Goal: Check status: Check status

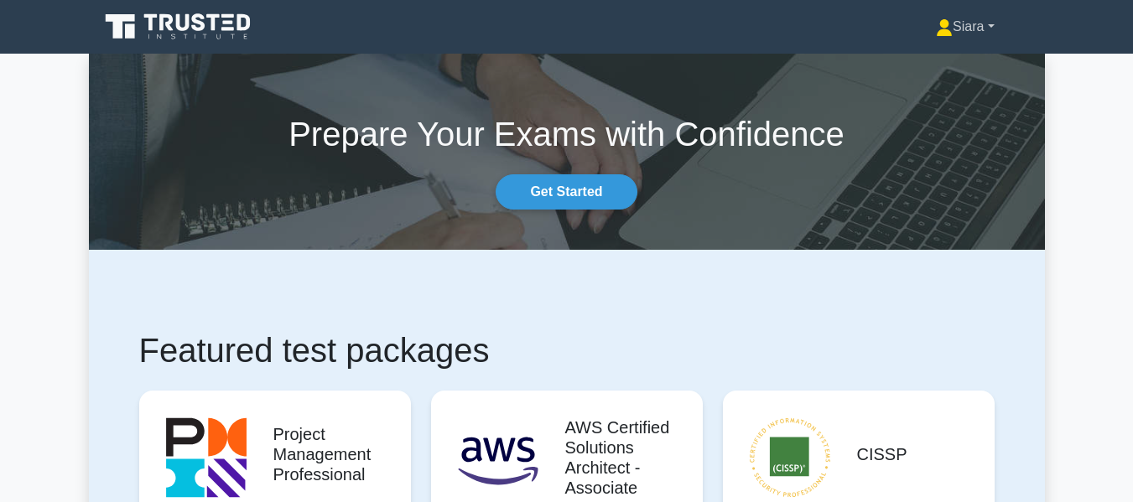
click at [975, 26] on link "Siara" at bounding box center [965, 27] width 138 height 34
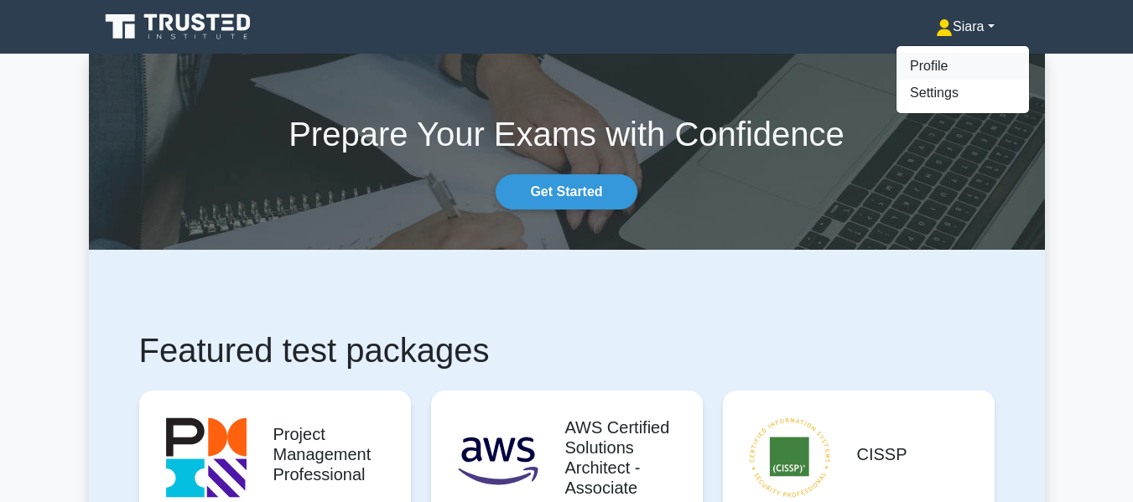
click at [933, 65] on link "Profile" at bounding box center [963, 66] width 133 height 27
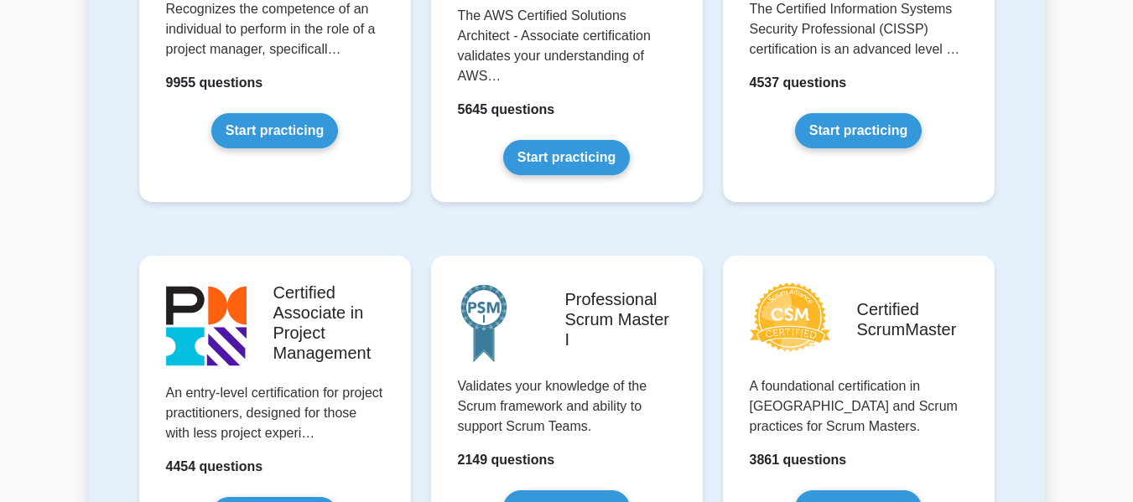
scroll to position [615, 0]
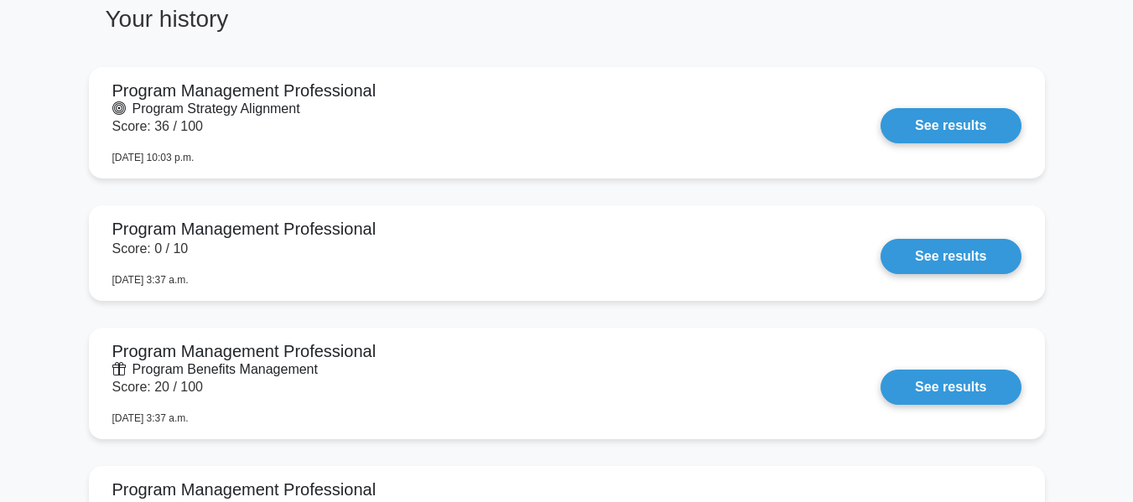
scroll to position [888, 0]
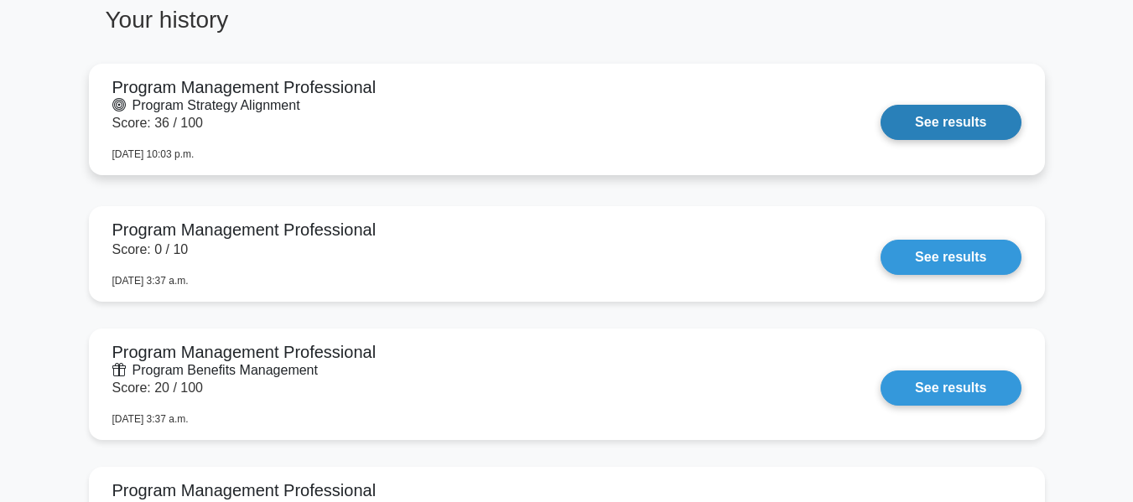
click at [977, 122] on link "See results" at bounding box center [951, 122] width 140 height 35
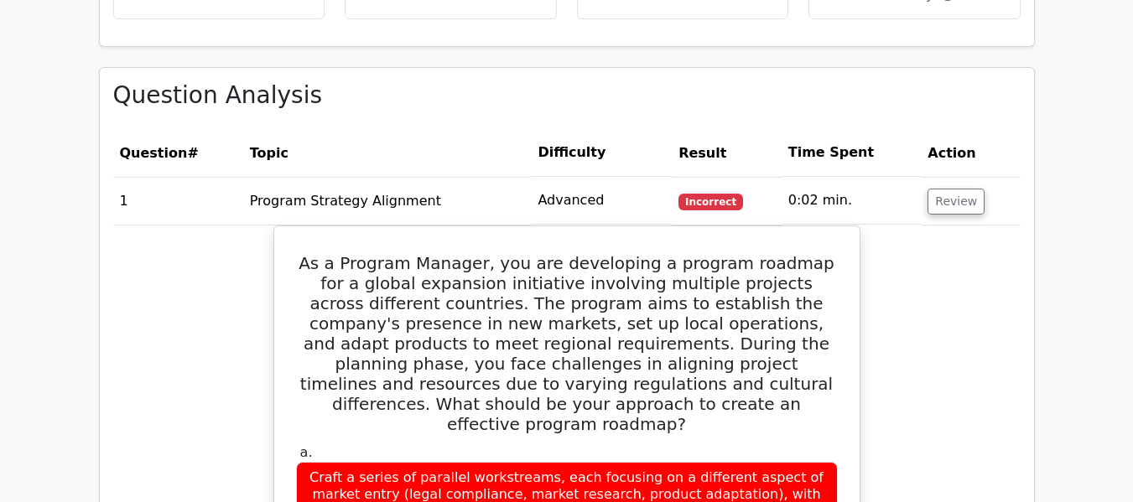
scroll to position [685, 0]
